Goal: Task Accomplishment & Management: Manage account settings

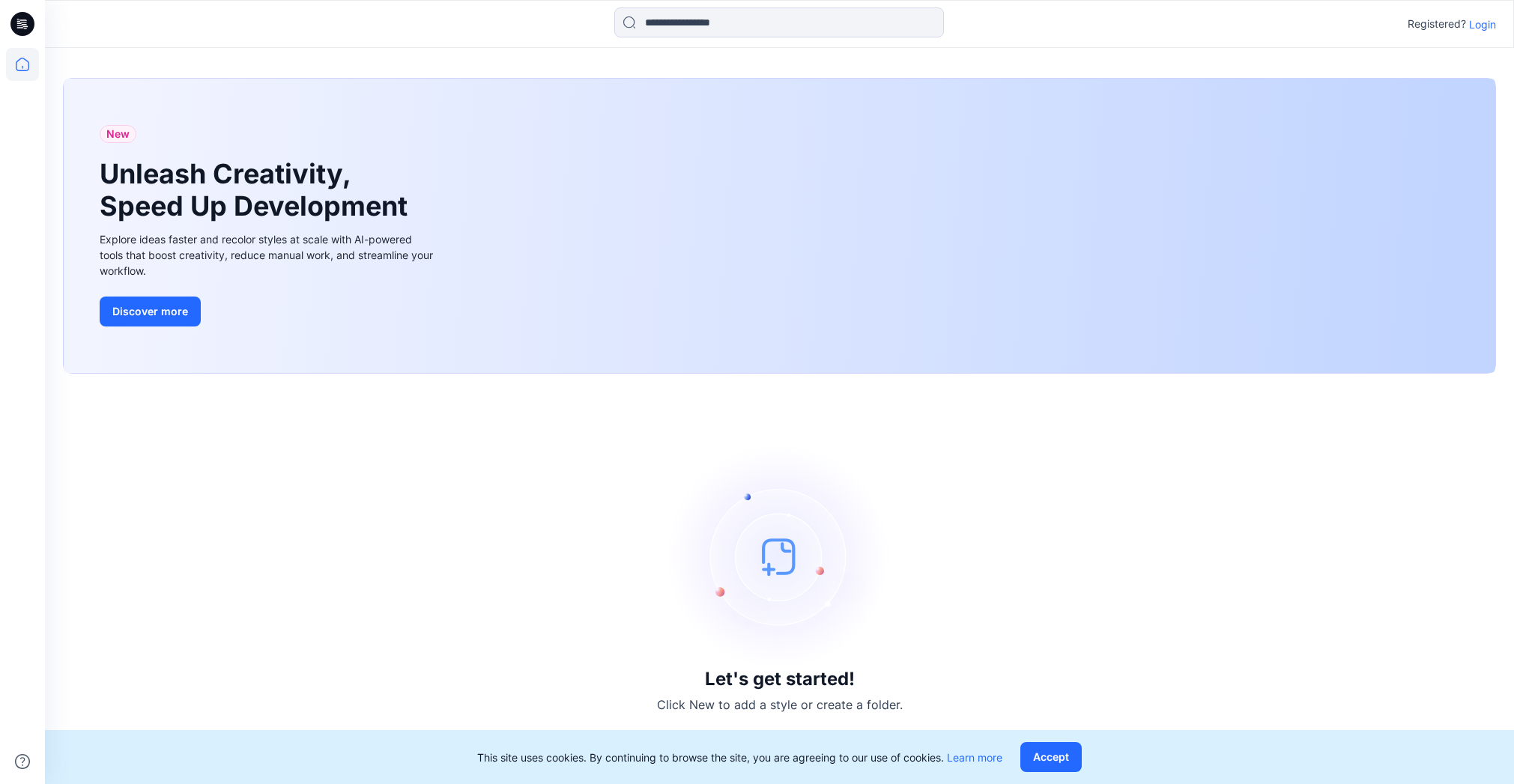
click at [1470, 23] on p "Login" at bounding box center [1483, 24] width 27 height 16
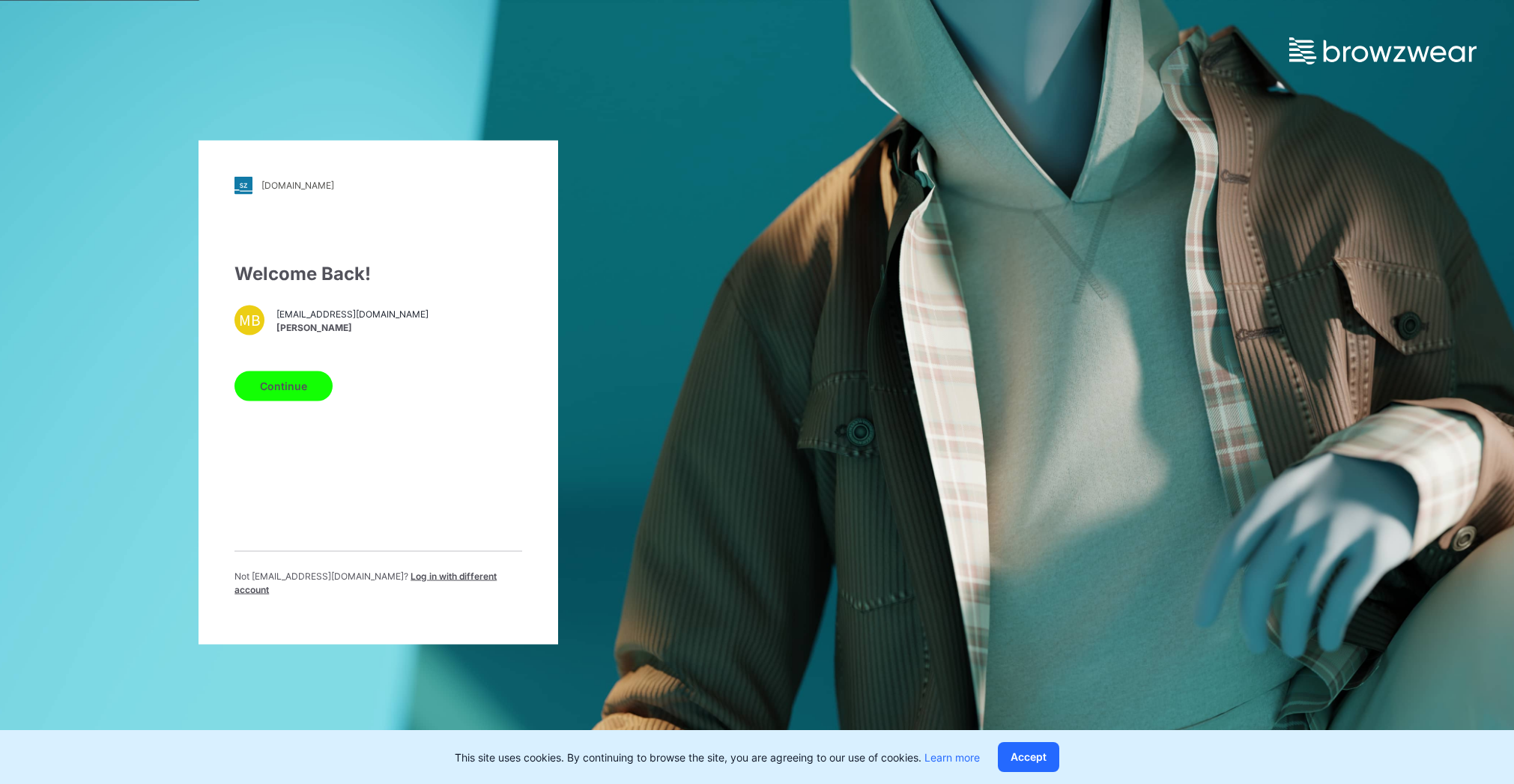
click at [297, 392] on button "Continue" at bounding box center [283, 386] width 98 height 30
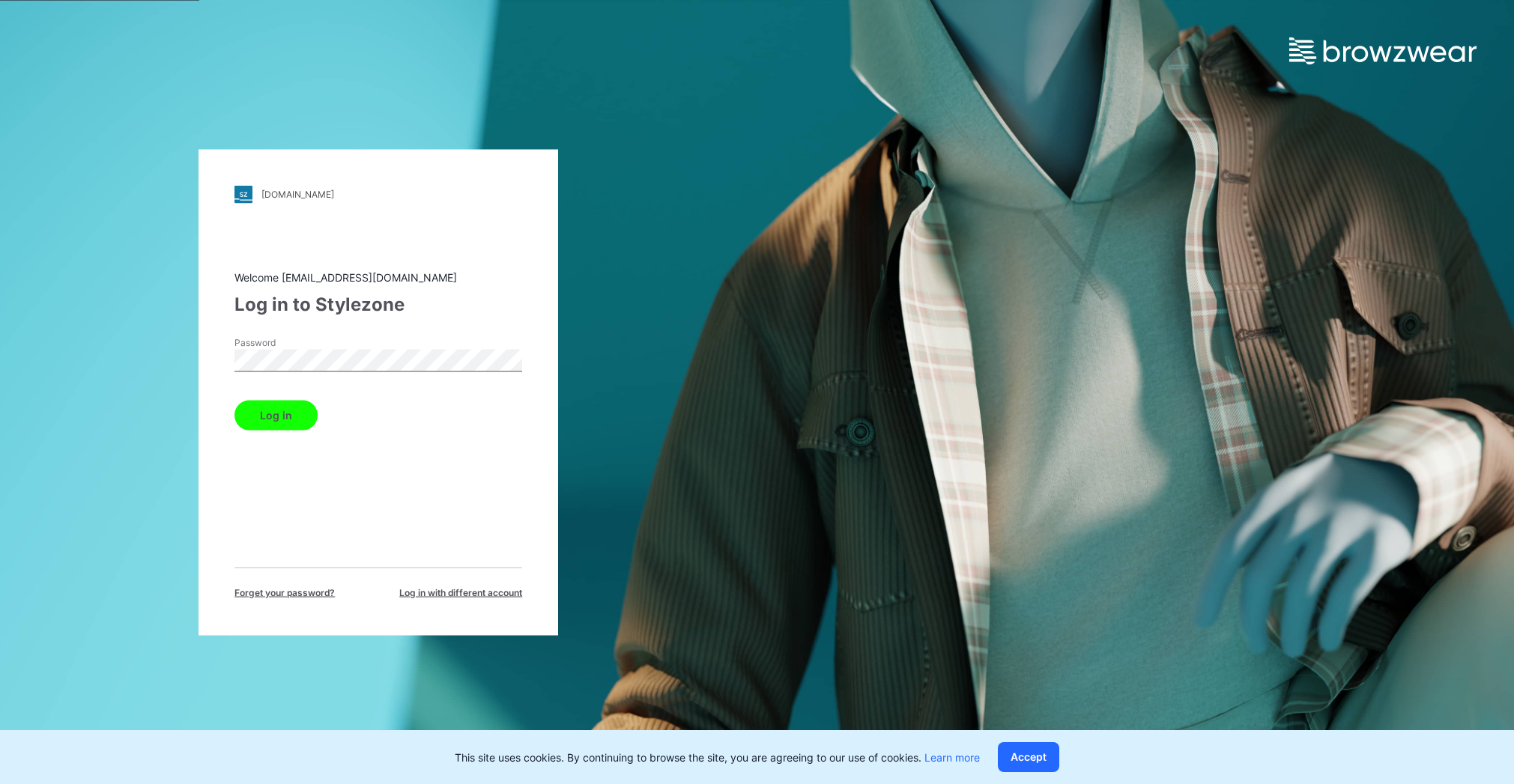
click at [299, 420] on button "Log in" at bounding box center [277, 415] width 84 height 30
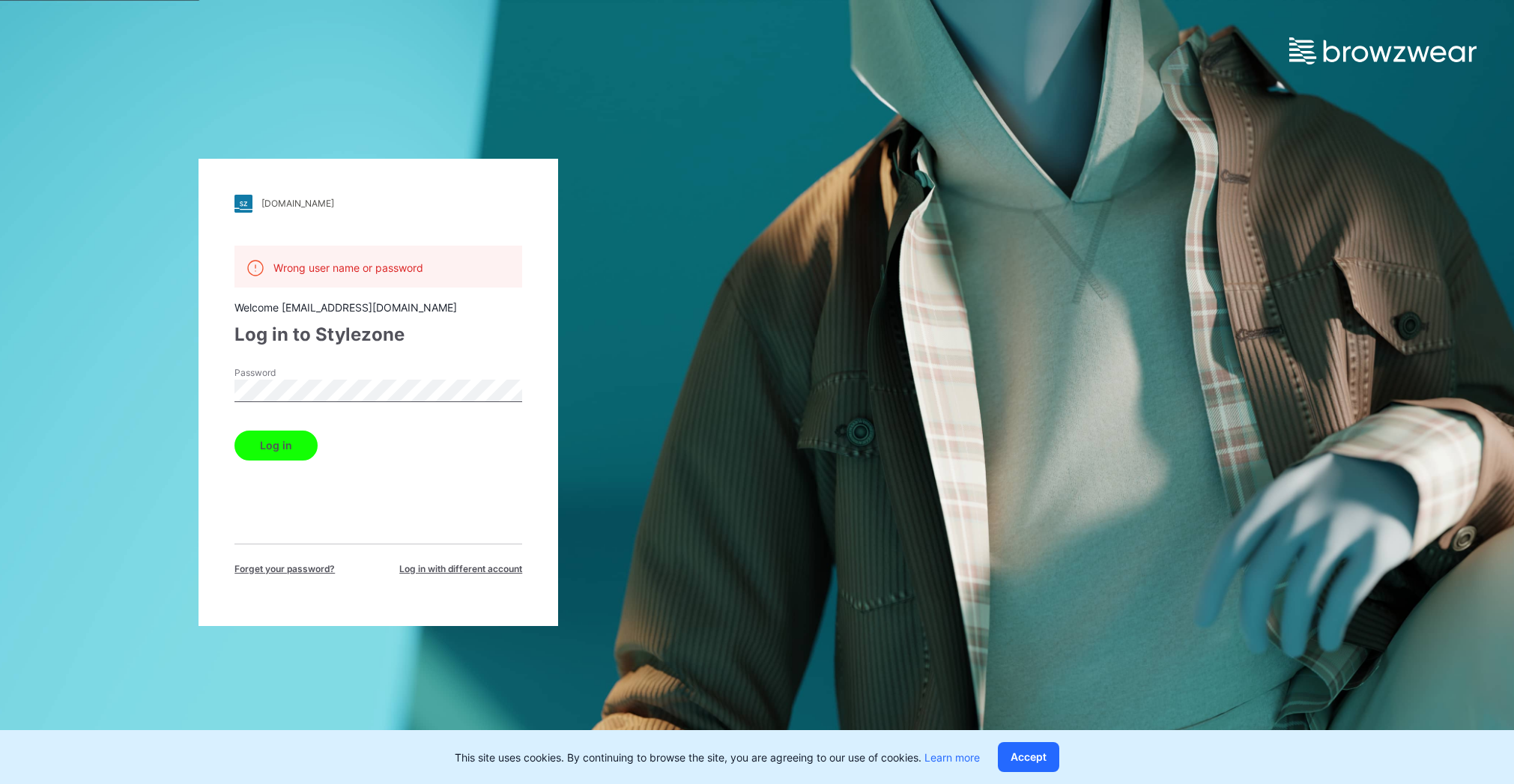
click at [277, 445] on button "Log in" at bounding box center [277, 446] width 84 height 30
click at [147, 363] on div "[DOMAIN_NAME] Loading... Wrong user name or password Welcome [EMAIL_ADDRESS][DO…" at bounding box center [378, 392] width 757 height 784
click at [235, 430] on button "Log in" at bounding box center [277, 446] width 84 height 30
